Goal: Task Accomplishment & Management: Use online tool/utility

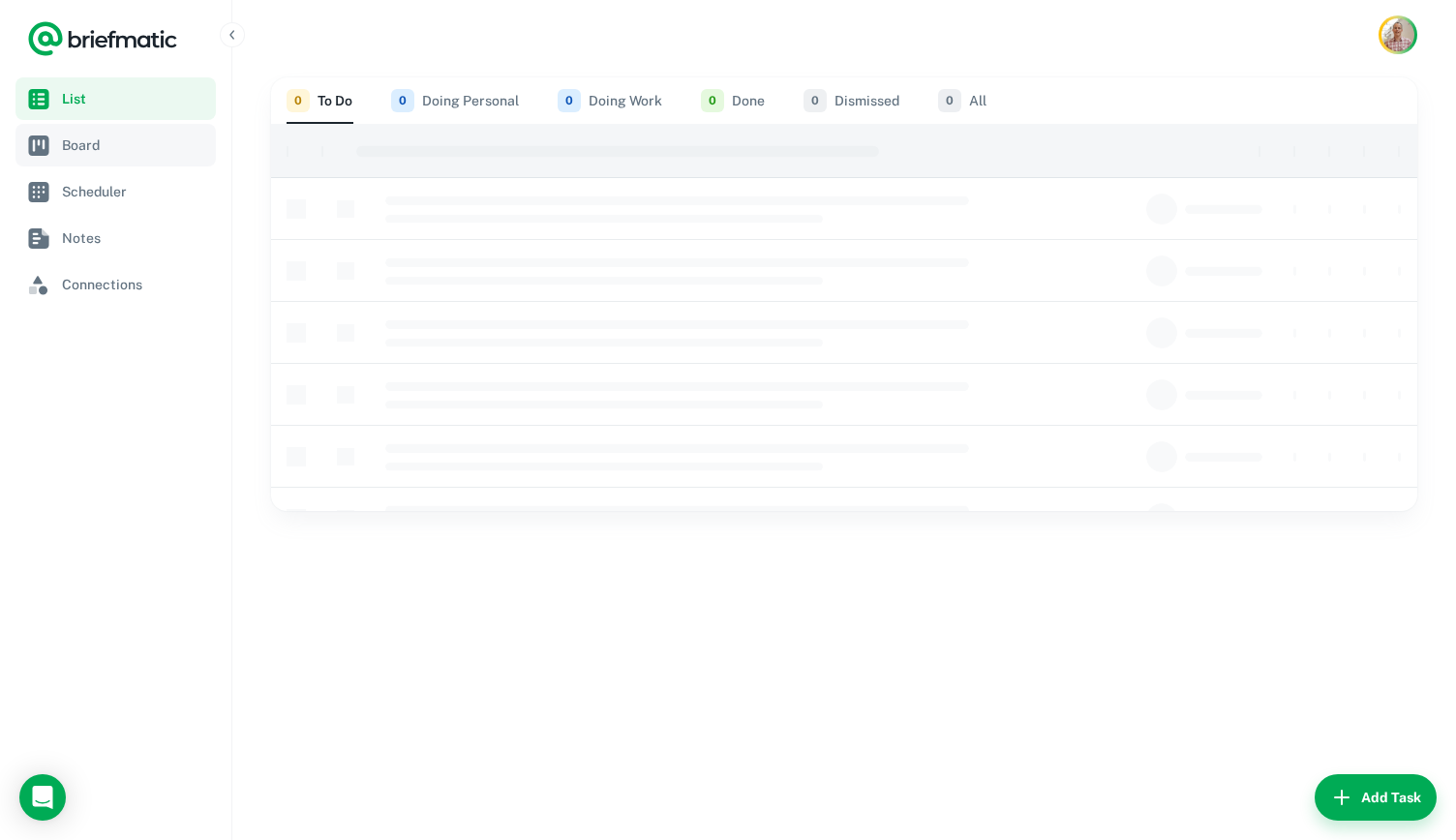
click at [71, 148] on span "Board" at bounding box center [135, 145] width 146 height 21
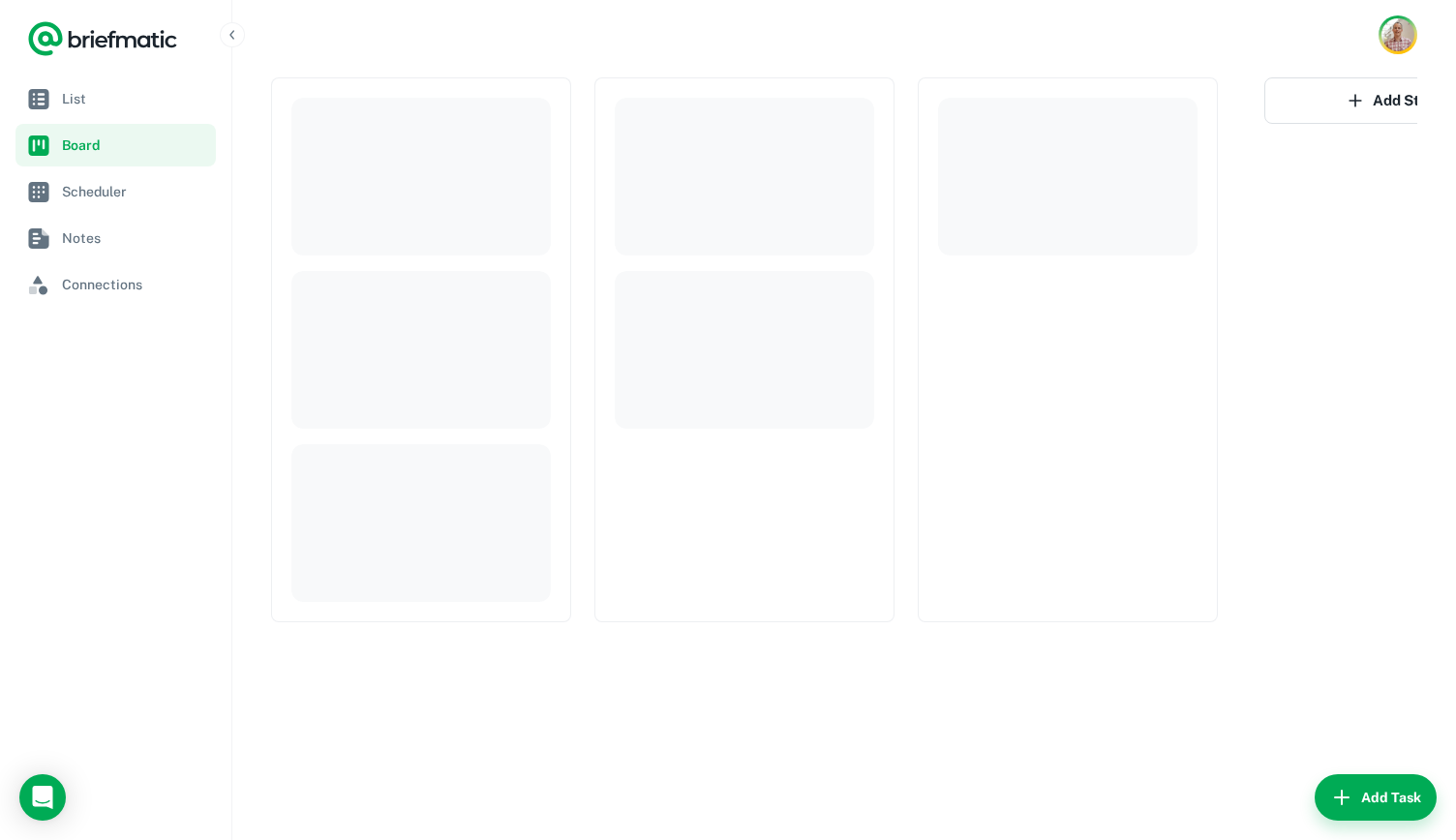
click at [78, 681] on nav "List Board Scheduler Notes Connections" at bounding box center [115, 458] width 232 height 762
click at [82, 107] on span "List" at bounding box center [135, 99] width 146 height 21
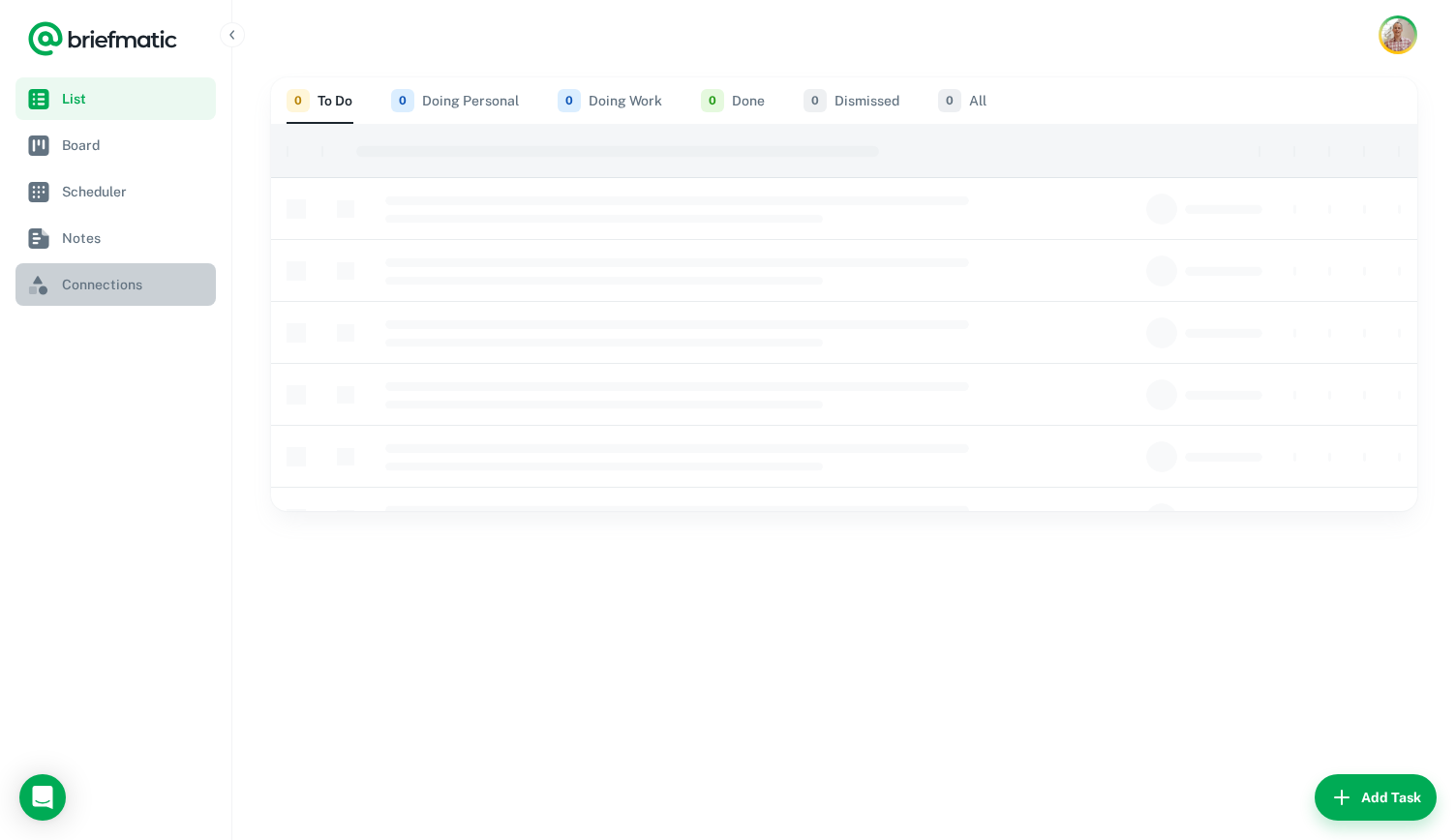
click at [100, 294] on span "Connections" at bounding box center [135, 285] width 146 height 21
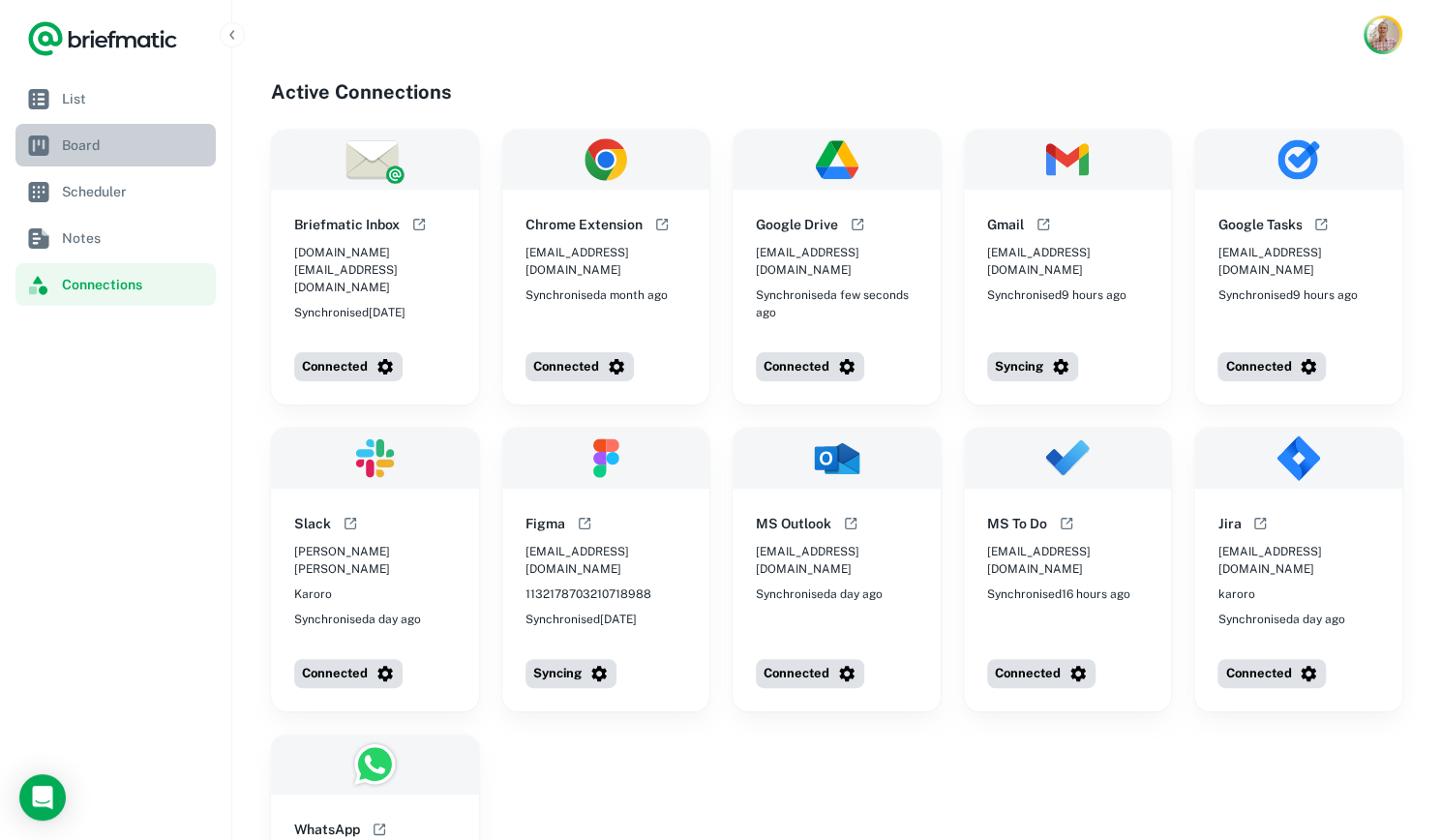
click at [88, 149] on span "Board" at bounding box center [135, 145] width 146 height 21
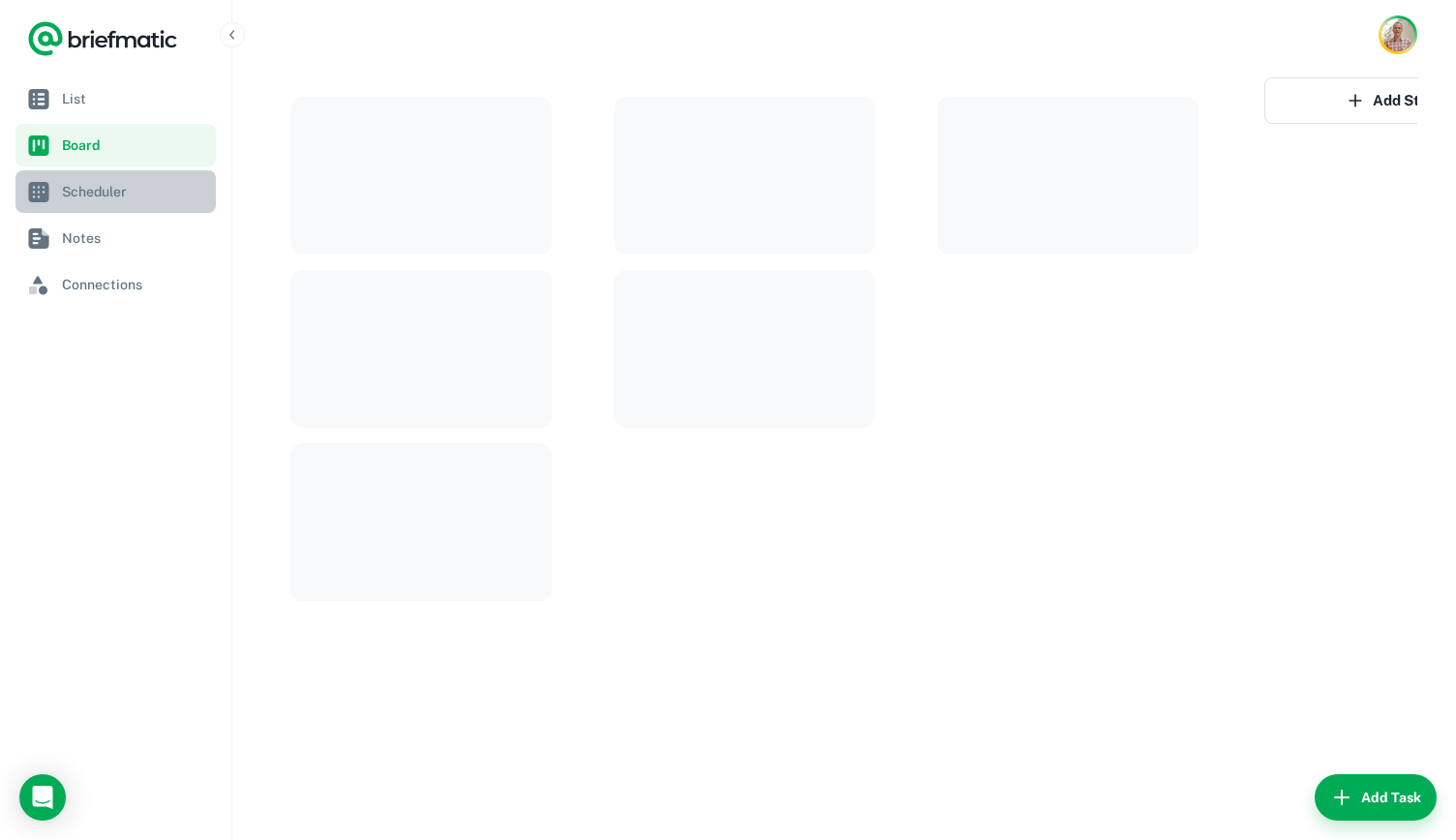
click at [119, 201] on span "Scheduler" at bounding box center [135, 192] width 146 height 21
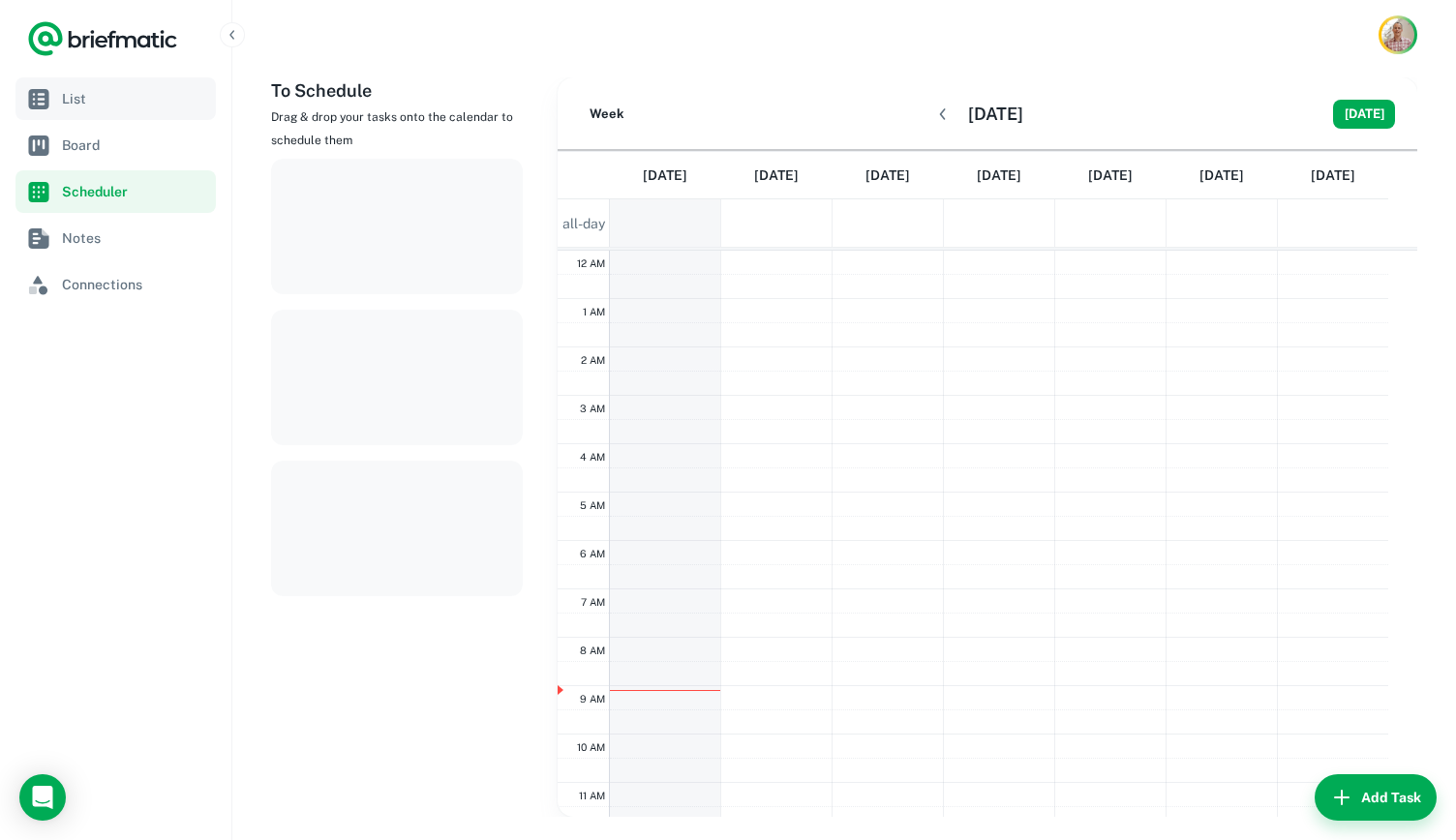
scroll to position [288, 0]
click at [112, 102] on span "List" at bounding box center [135, 99] width 146 height 21
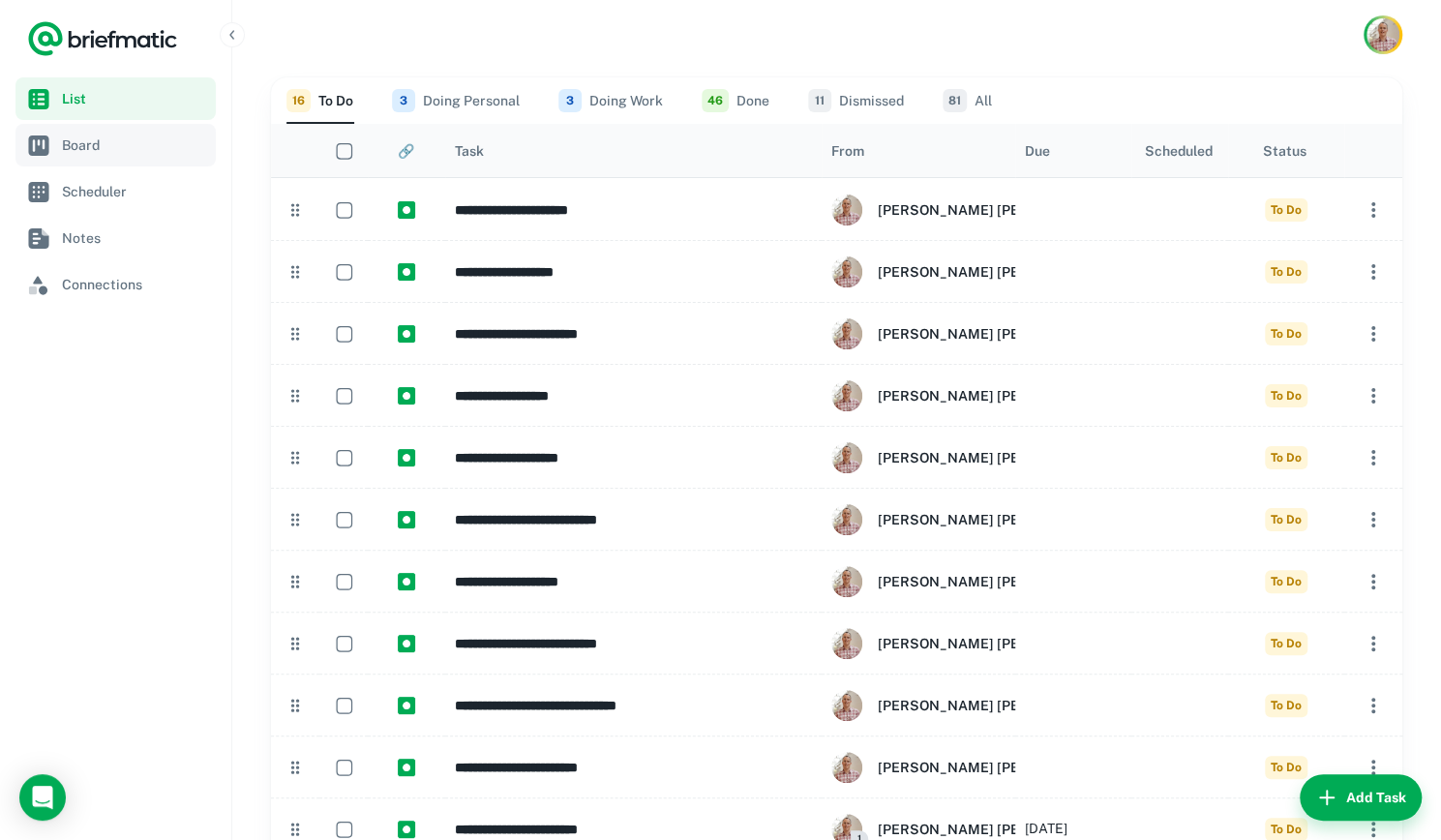
click at [101, 152] on span "Board" at bounding box center [135, 145] width 146 height 21
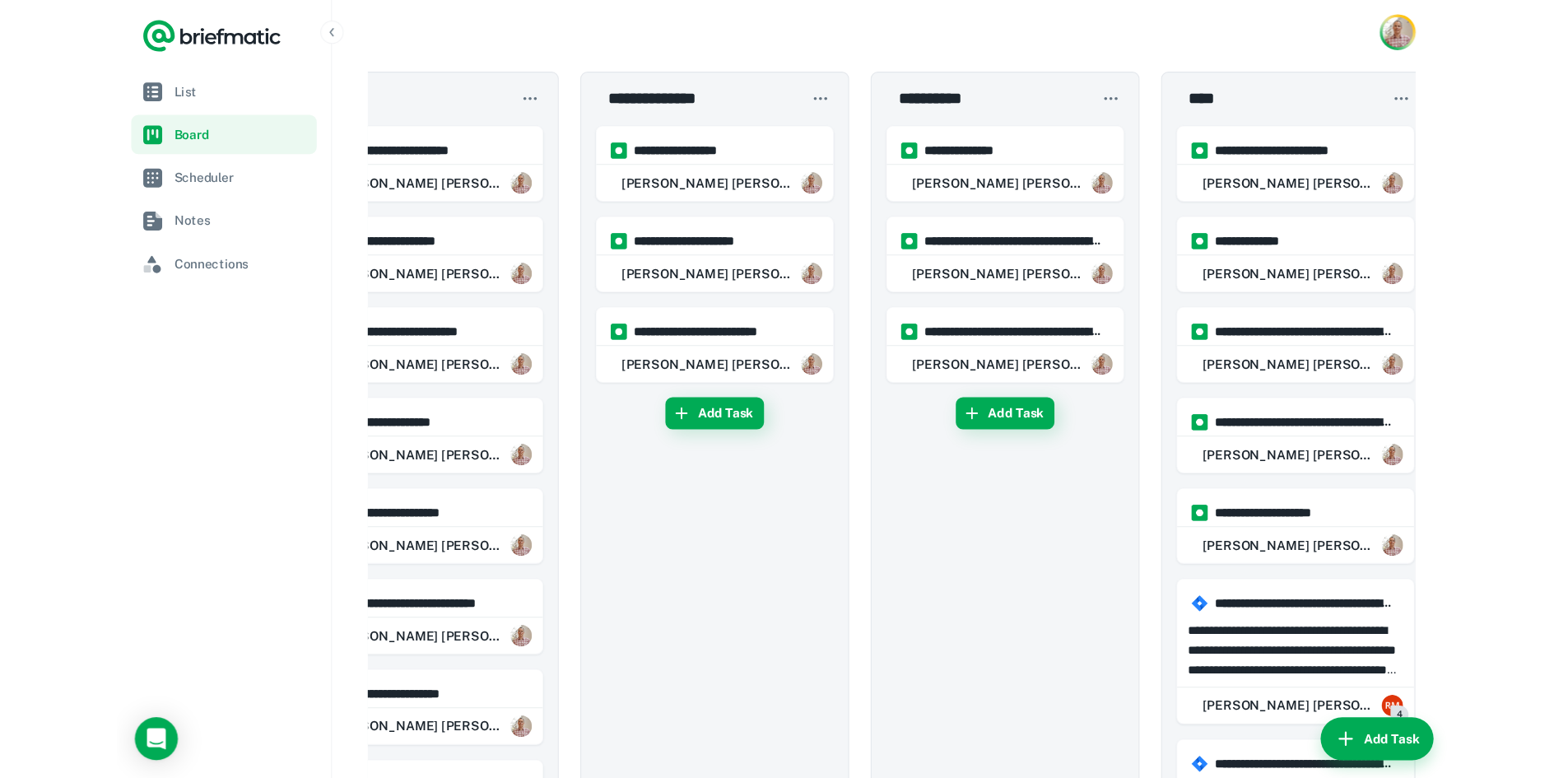
scroll to position [0, 71]
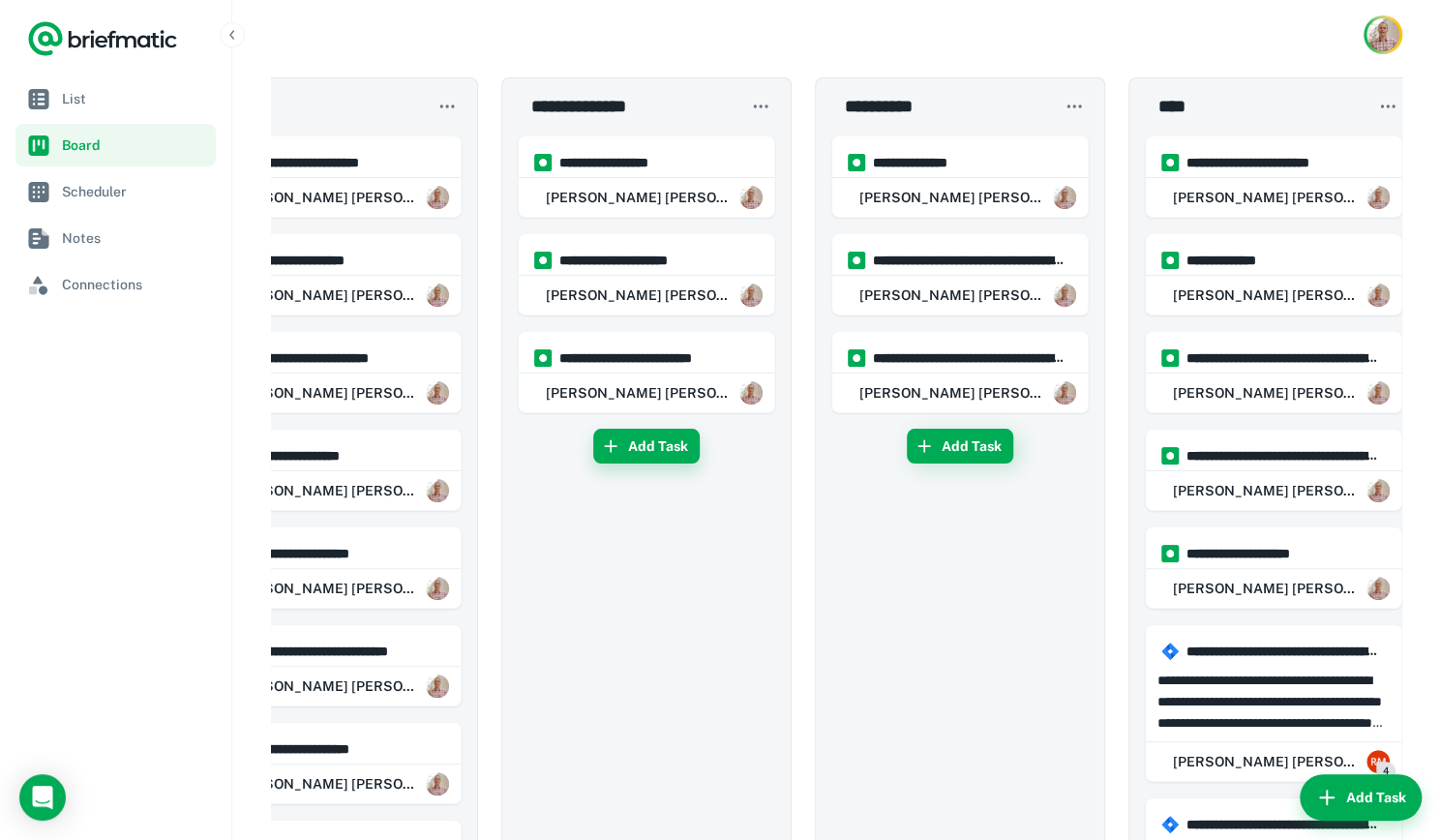
click at [654, 429] on button "Add Task" at bounding box center [646, 446] width 107 height 35
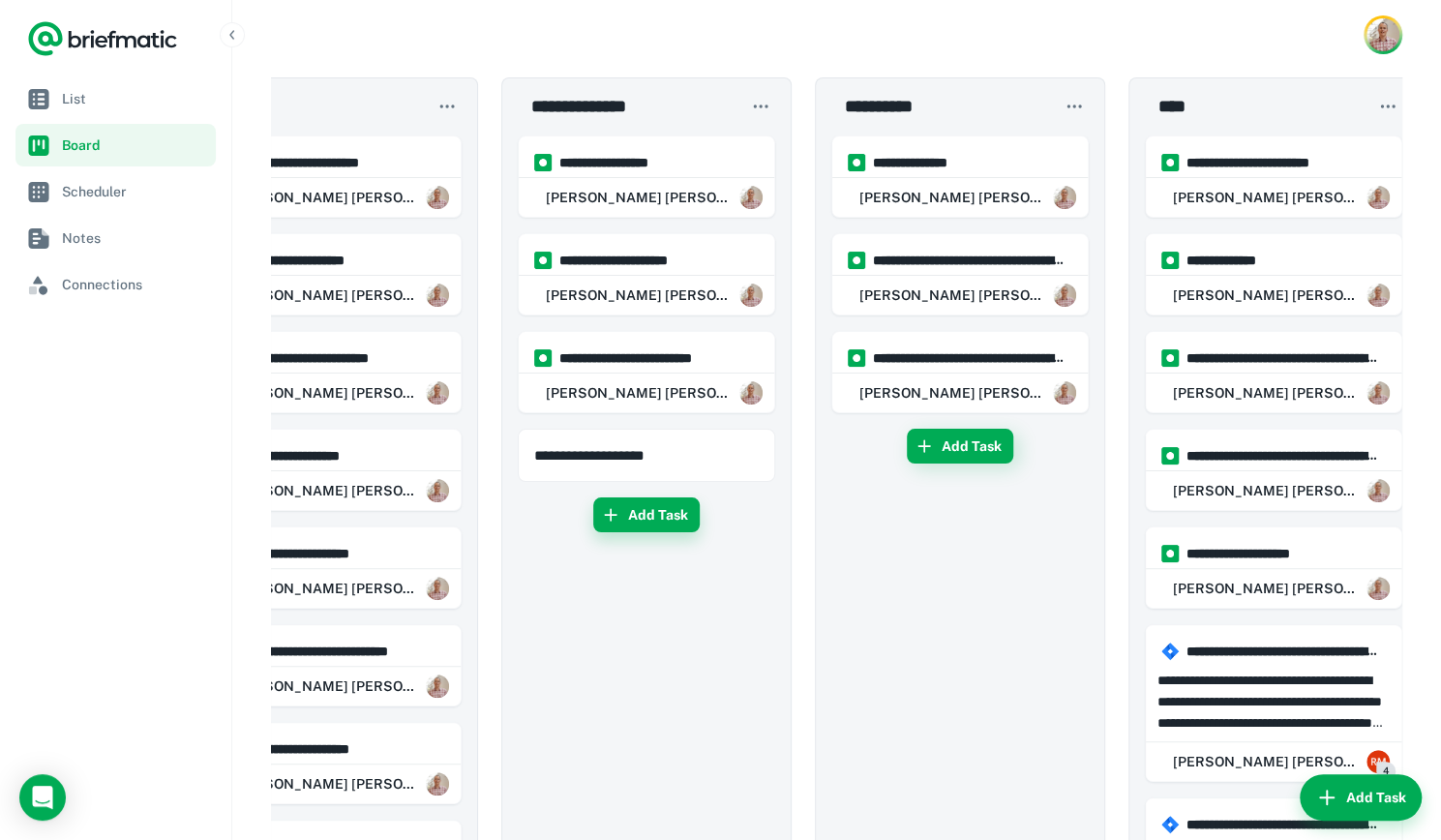
type input "**********"
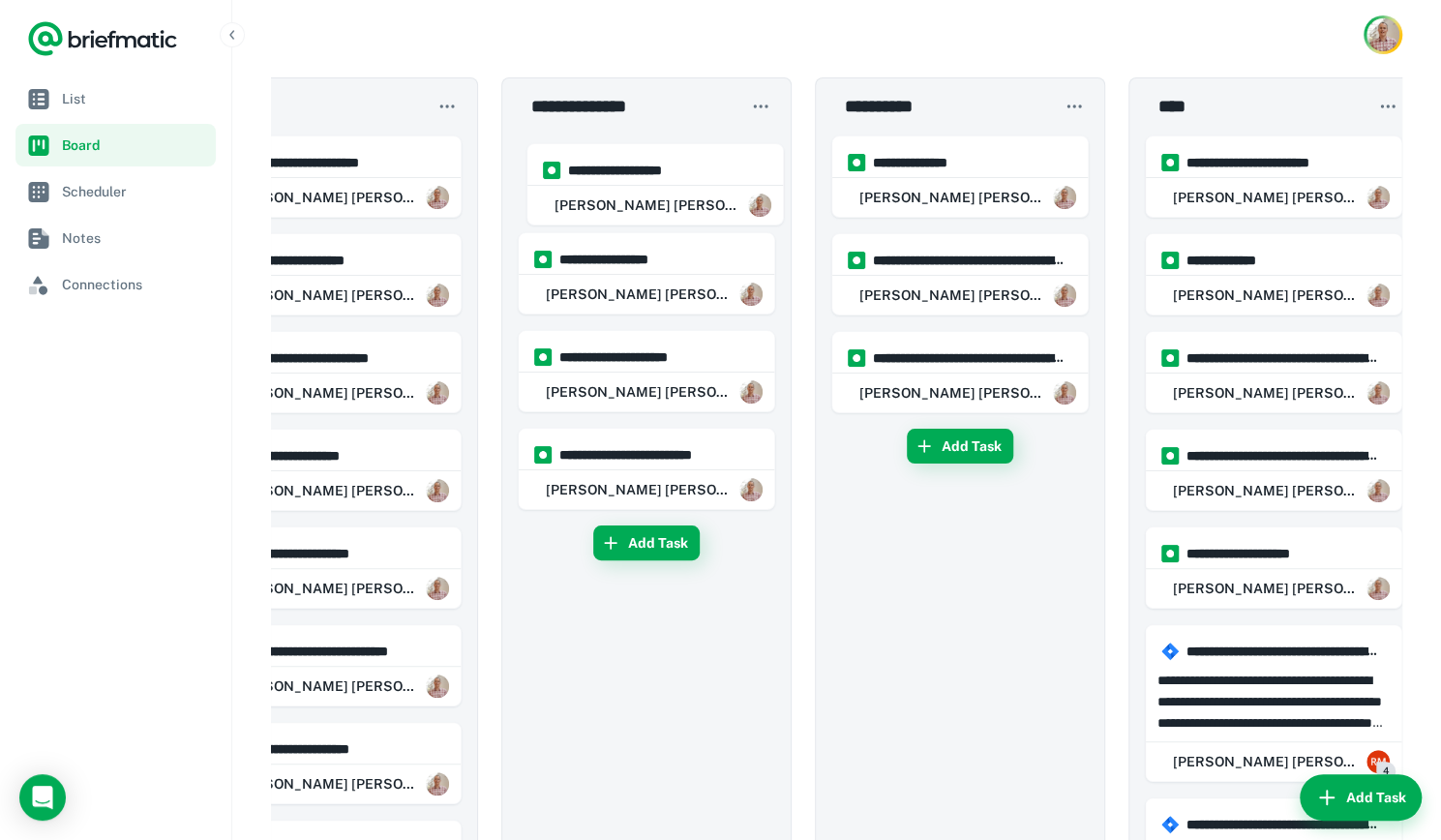
drag, startPoint x: 646, startPoint y: 482, endPoint x: 652, endPoint y: 187, distance: 295.1
click at [978, 447] on button "Add Task" at bounding box center [960, 446] width 107 height 35
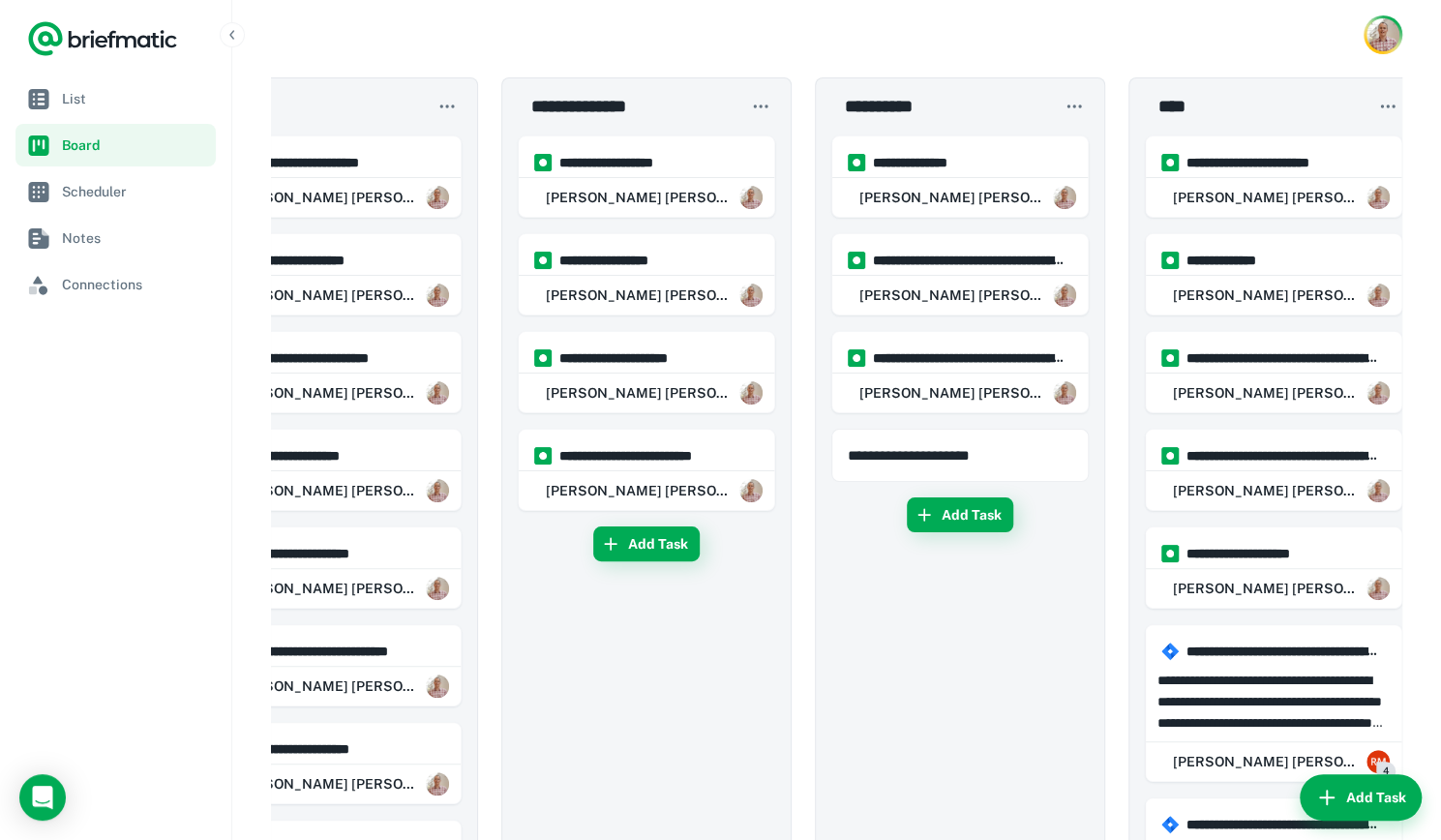
type input "**********"
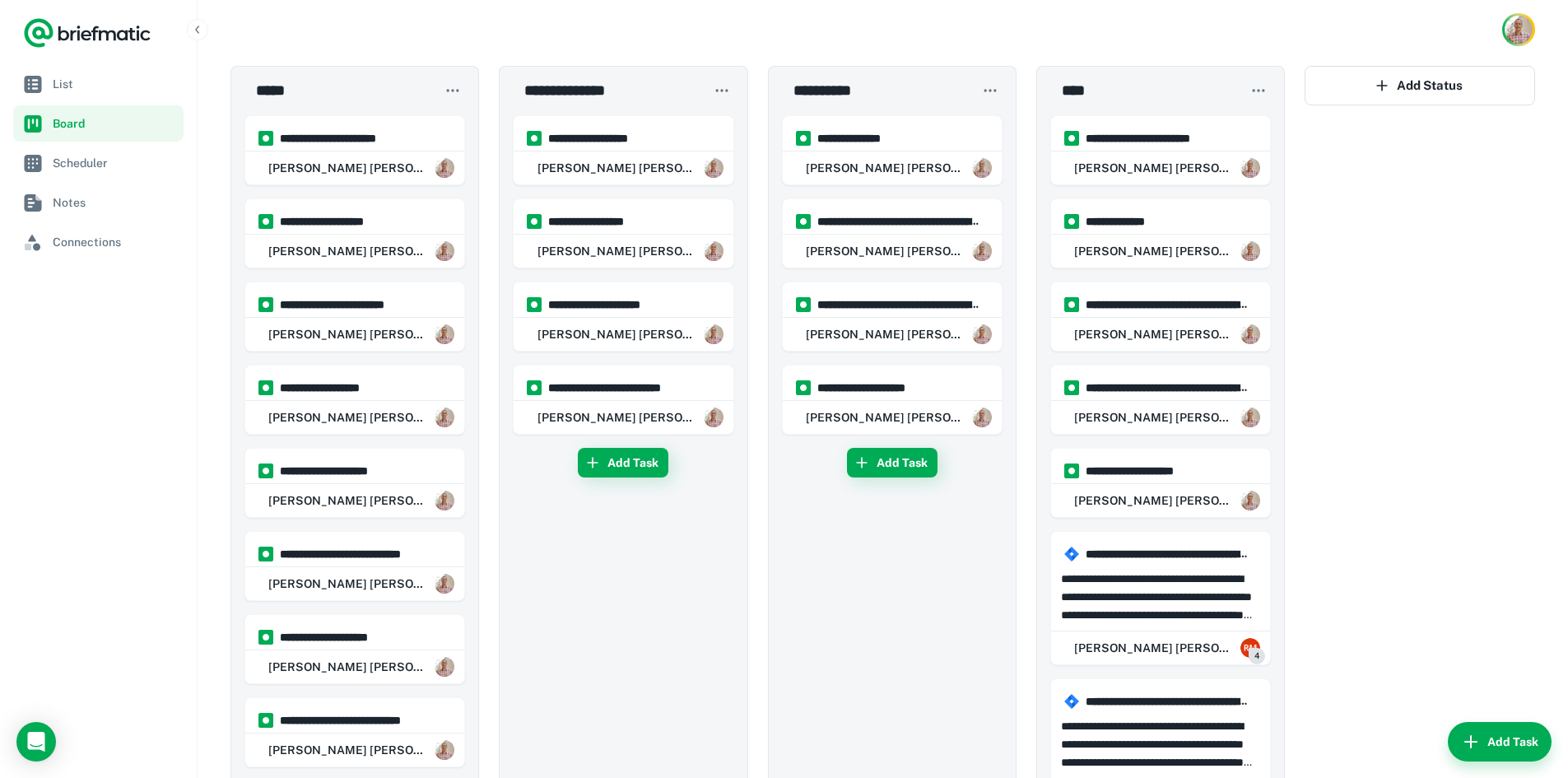
scroll to position [0, 0]
